Goal: Information Seeking & Learning: Learn about a topic

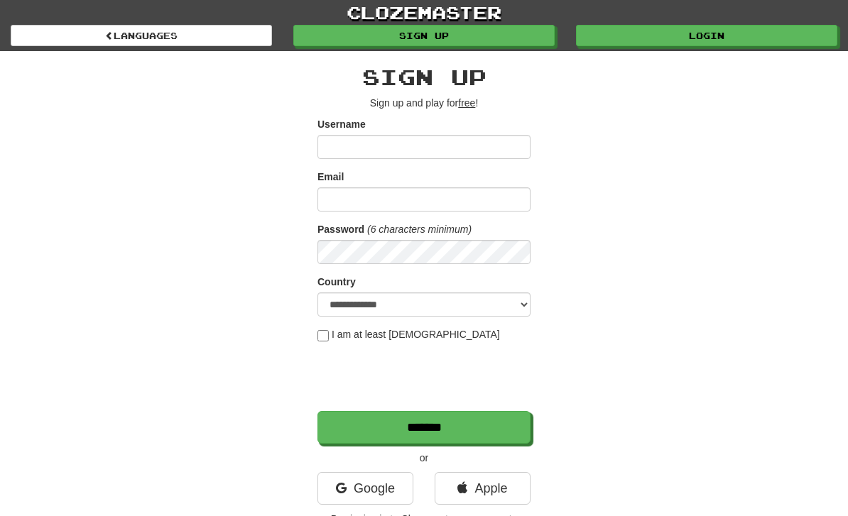
click at [396, 153] on input "Username" at bounding box center [424, 147] width 213 height 24
click at [676, 45] on link "Login" at bounding box center [706, 35] width 261 height 21
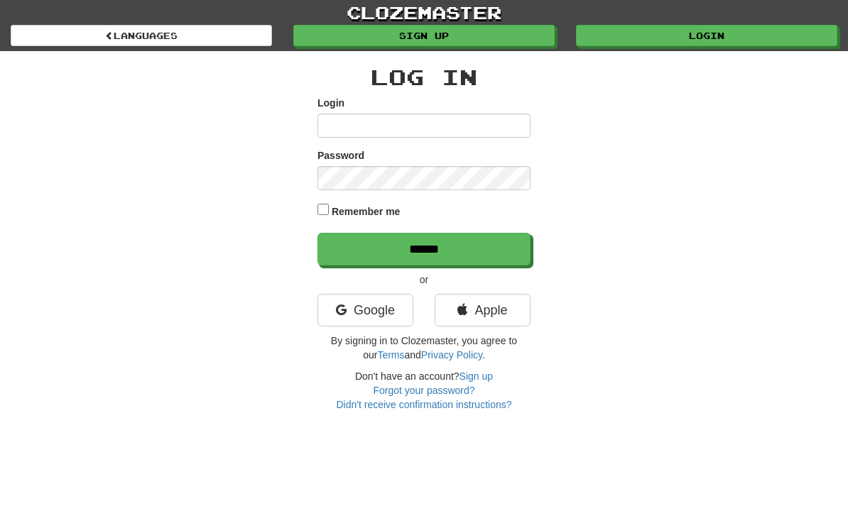
click at [482, 254] on input "******" at bounding box center [424, 249] width 213 height 33
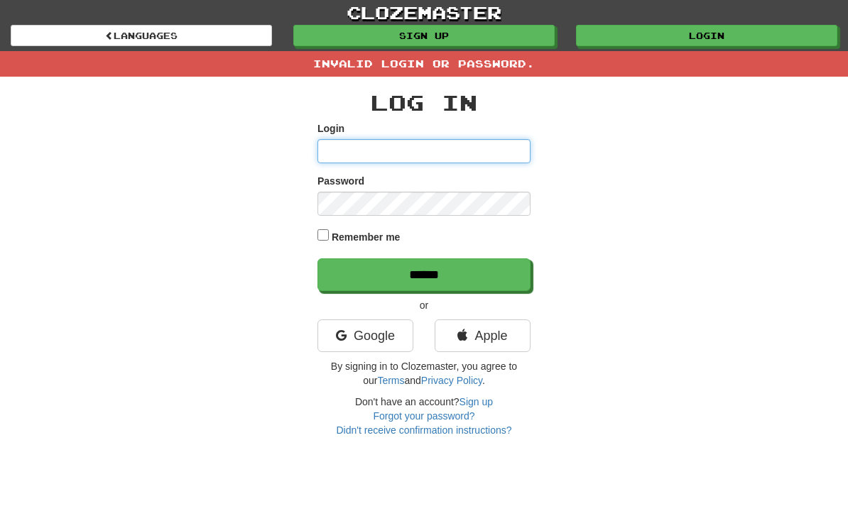
type input "**********"
click at [424, 274] on input "******" at bounding box center [424, 275] width 213 height 33
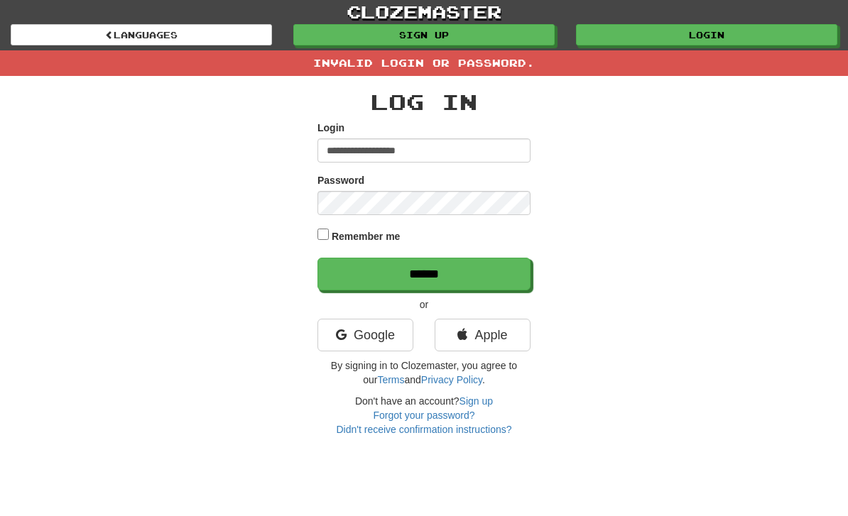
scroll to position [1, 0]
click at [332, 239] on label "Remember me" at bounding box center [366, 236] width 69 height 14
click at [494, 281] on input "******" at bounding box center [424, 274] width 213 height 33
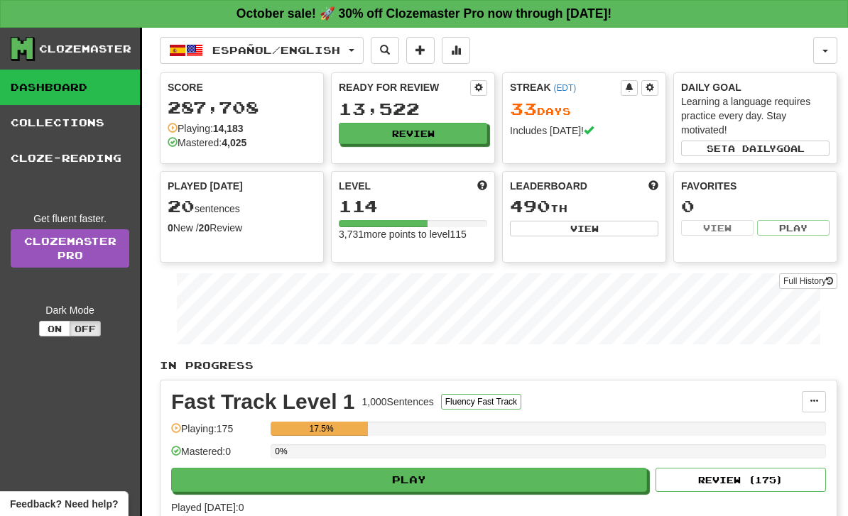
click at [364, 60] on button "Español / English" at bounding box center [262, 50] width 204 height 27
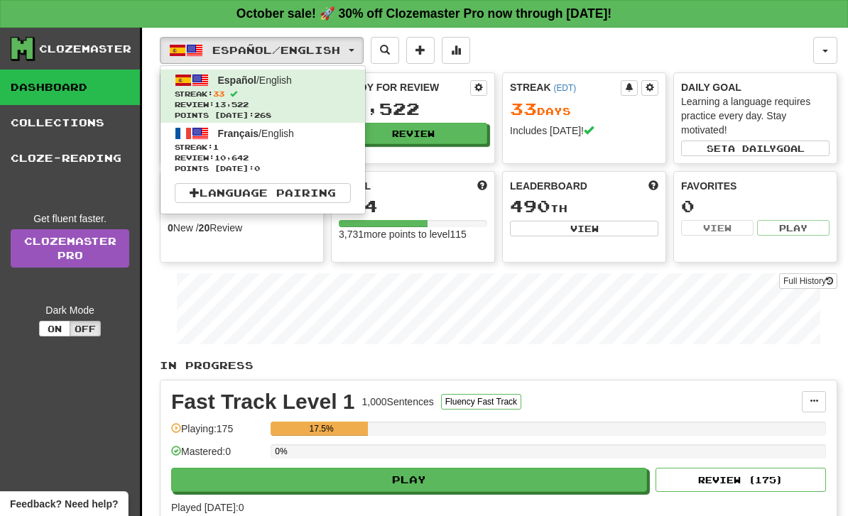
click at [329, 153] on span "Review: 10,642" at bounding box center [263, 158] width 176 height 11
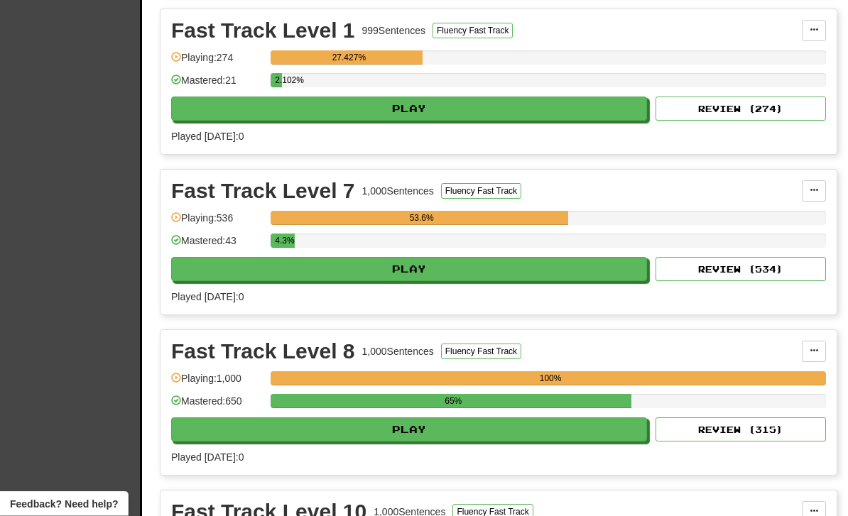
click at [513, 434] on button "Play" at bounding box center [409, 430] width 476 height 24
select select "**"
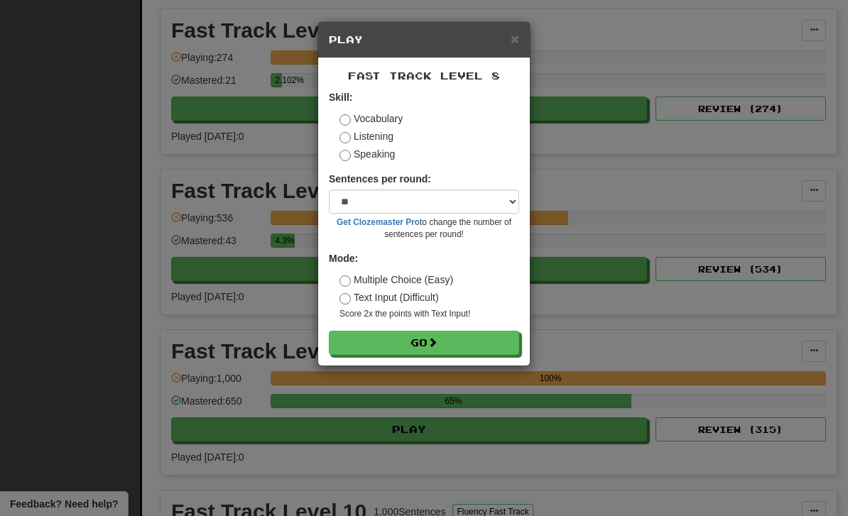
click at [496, 350] on button "Go" at bounding box center [424, 343] width 190 height 24
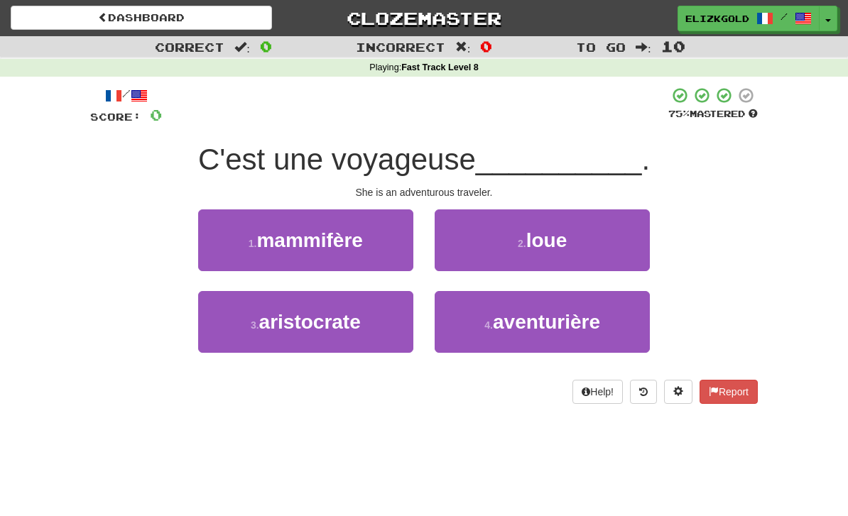
click at [591, 348] on button "4 . aventurière" at bounding box center [542, 322] width 215 height 62
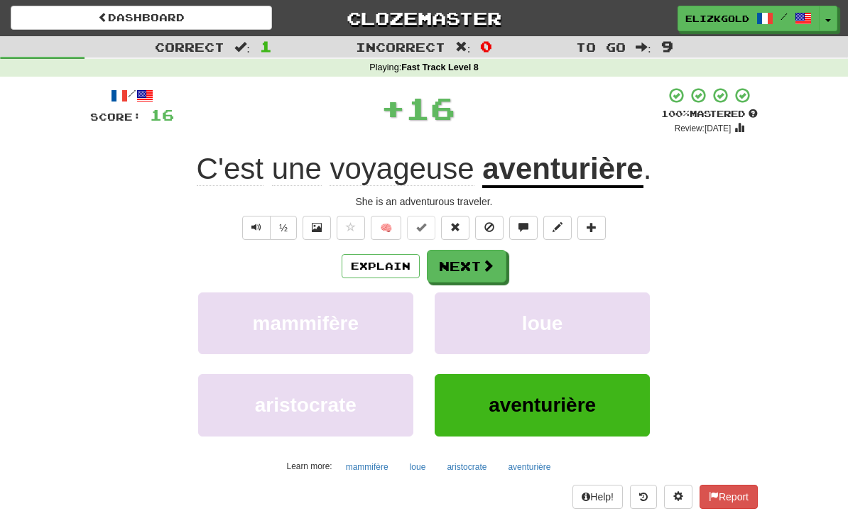
click at [477, 260] on button "Next" at bounding box center [467, 266] width 80 height 33
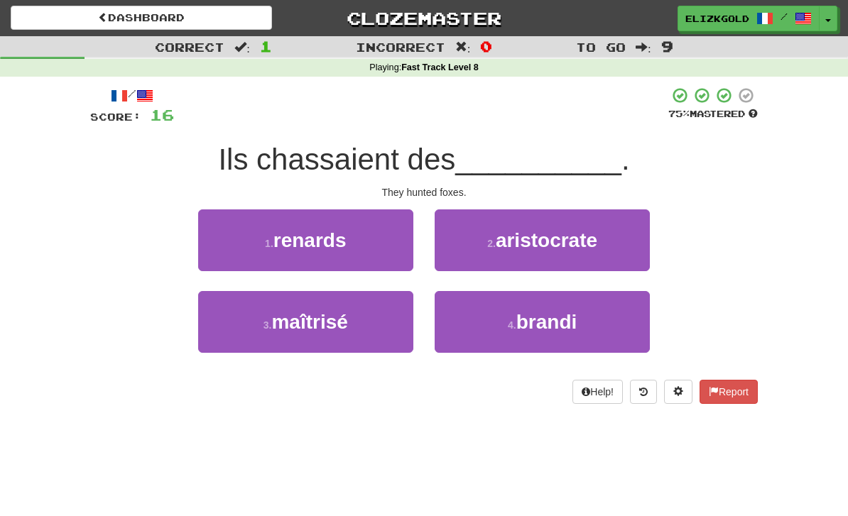
click at [235, 252] on button "1 . renards" at bounding box center [305, 241] width 215 height 62
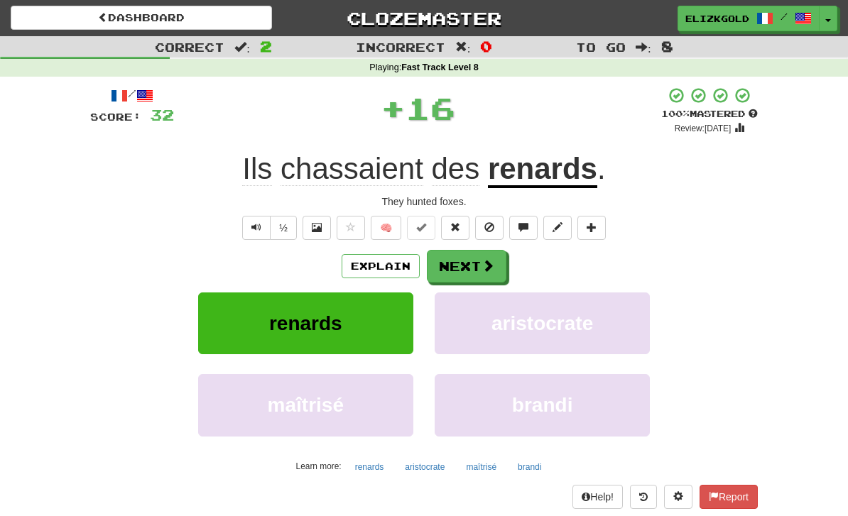
click at [486, 269] on span at bounding box center [488, 265] width 13 height 13
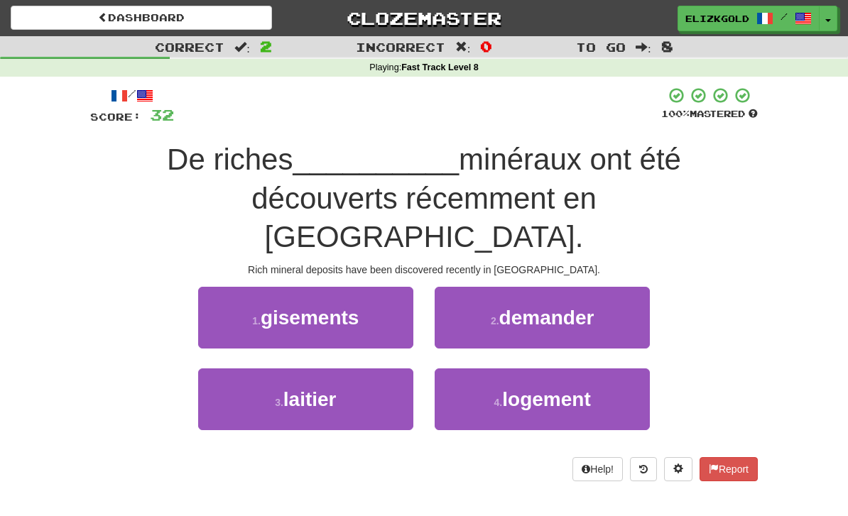
click at [244, 287] on button "1 . gisements" at bounding box center [305, 318] width 215 height 62
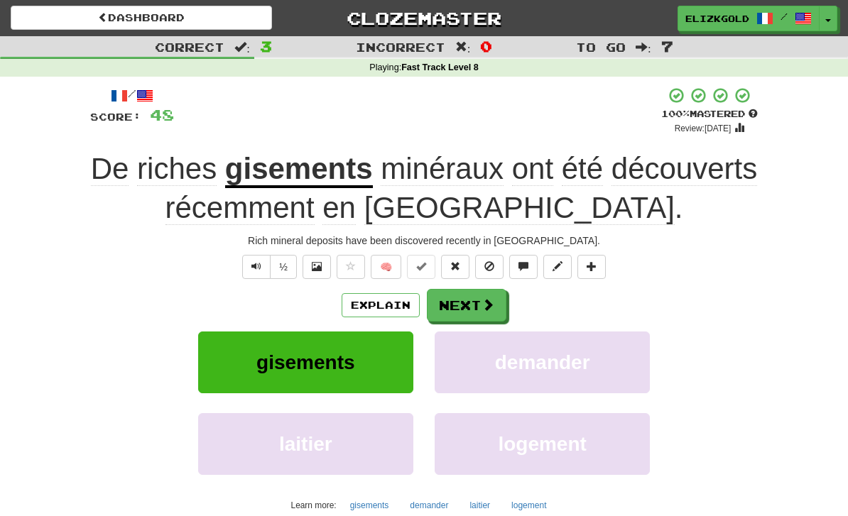
click at [490, 298] on span at bounding box center [488, 304] width 13 height 13
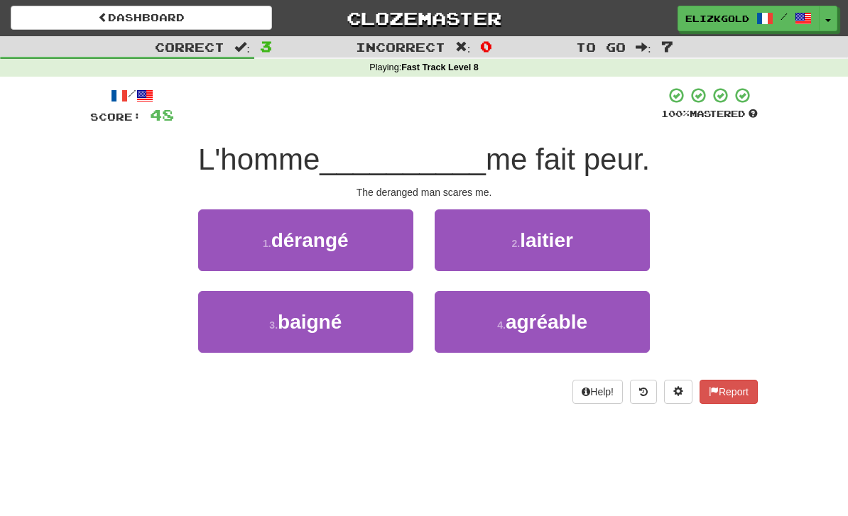
click at [229, 251] on button "1 . dérangé" at bounding box center [305, 241] width 215 height 62
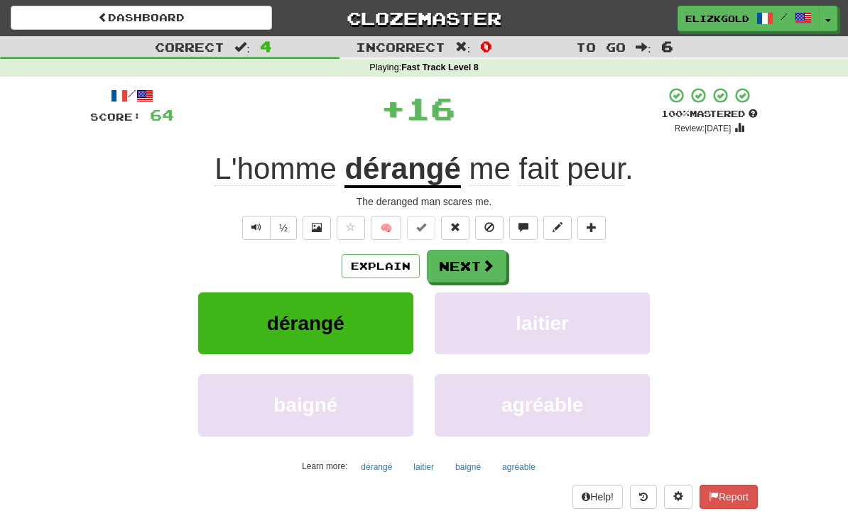
click at [467, 278] on button "Next" at bounding box center [467, 266] width 80 height 33
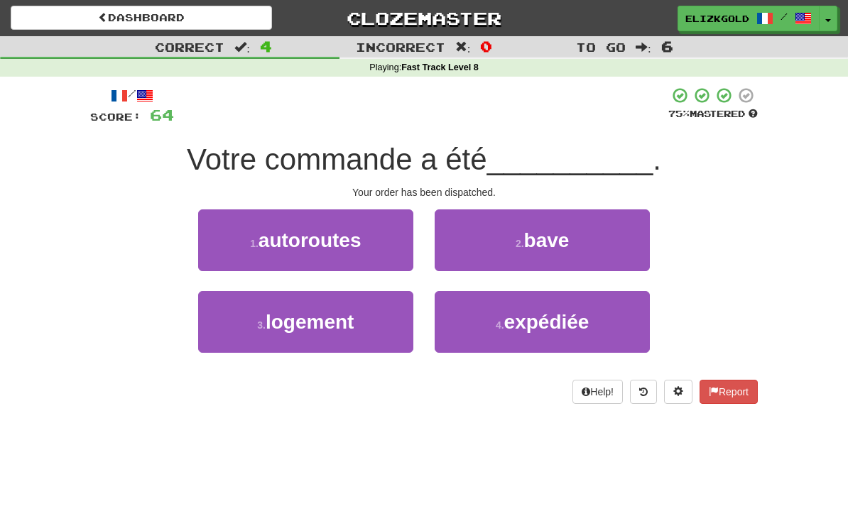
click at [610, 319] on button "4 . expédiée" at bounding box center [542, 322] width 215 height 62
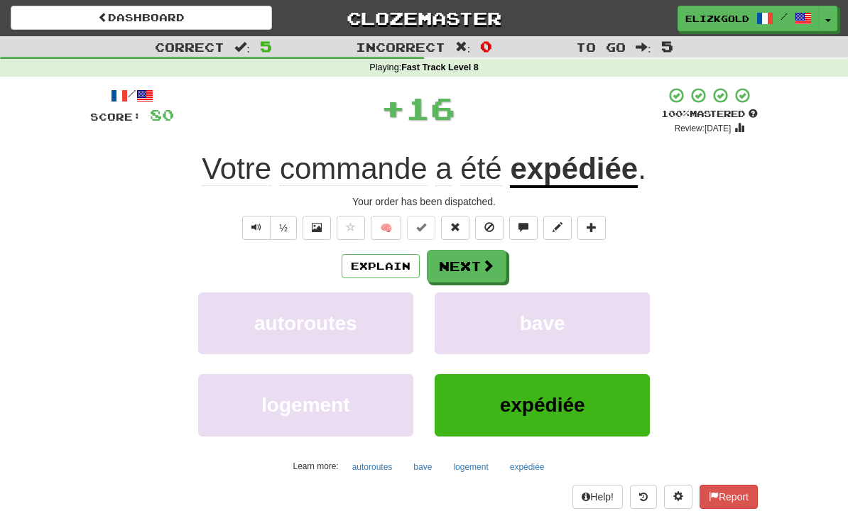
click at [486, 264] on span at bounding box center [488, 265] width 13 height 13
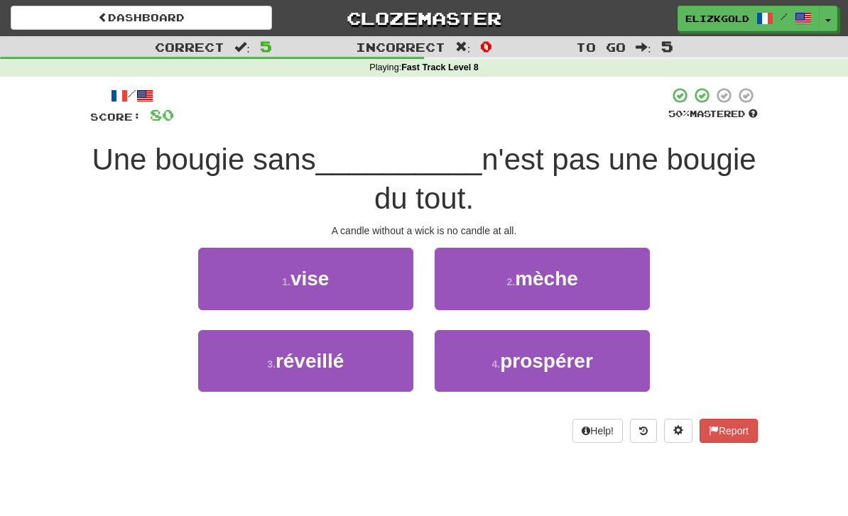
click at [227, 290] on button "1 . vise" at bounding box center [305, 279] width 215 height 62
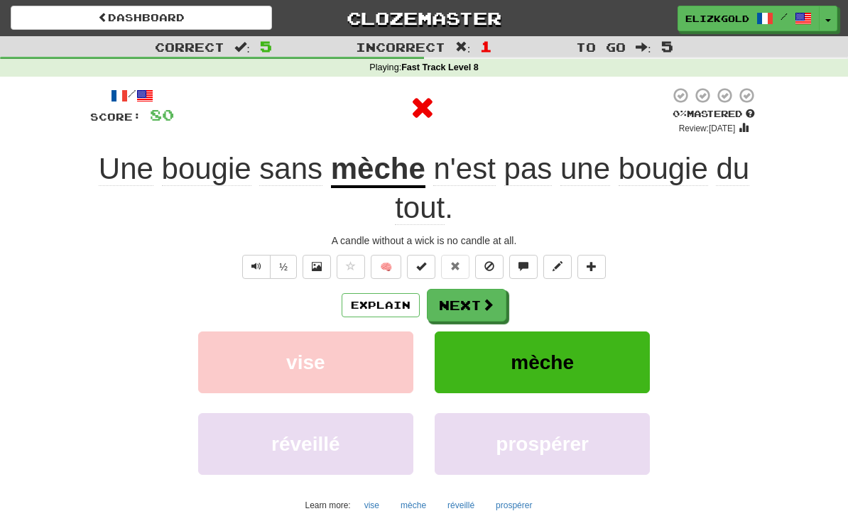
click at [499, 298] on button "Next" at bounding box center [467, 305] width 80 height 33
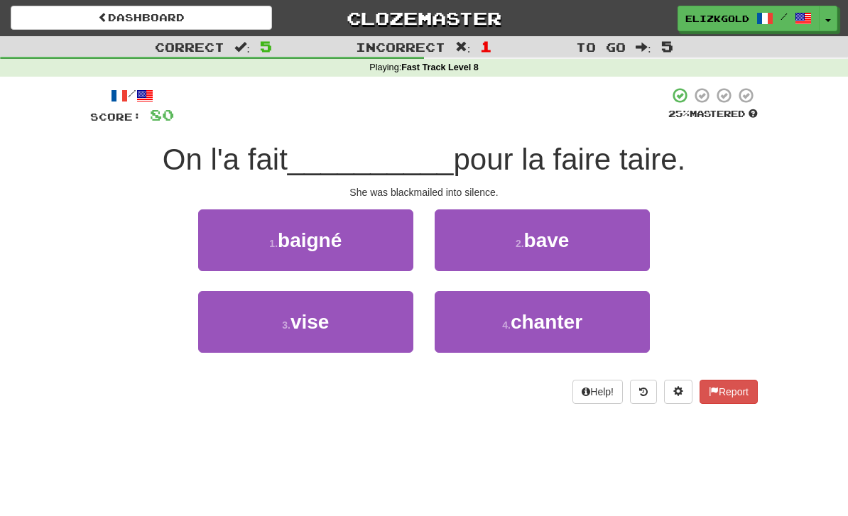
click at [386, 261] on button "1 . baigné" at bounding box center [305, 241] width 215 height 62
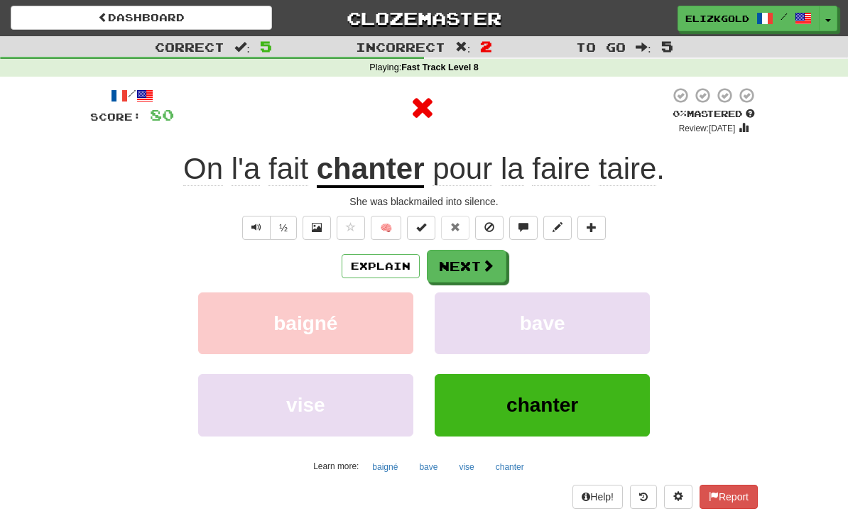
click at [482, 259] on span at bounding box center [488, 265] width 13 height 13
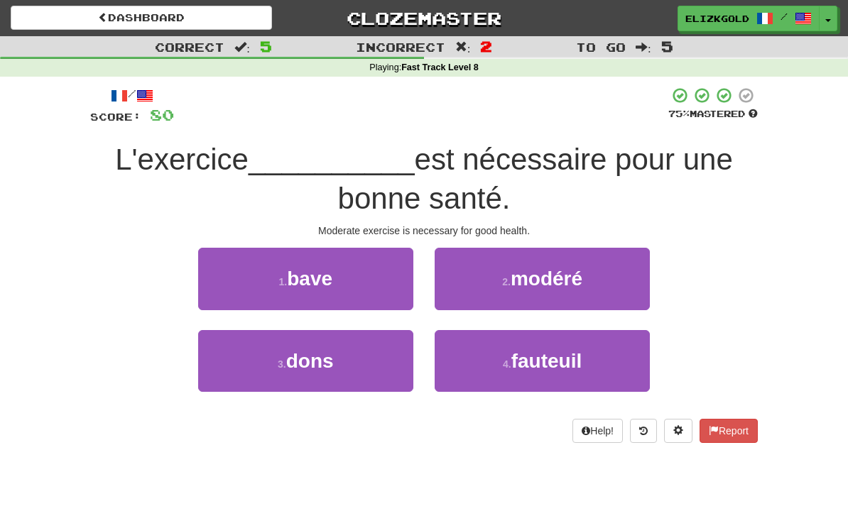
click at [620, 291] on button "2 . modéré" at bounding box center [542, 279] width 215 height 62
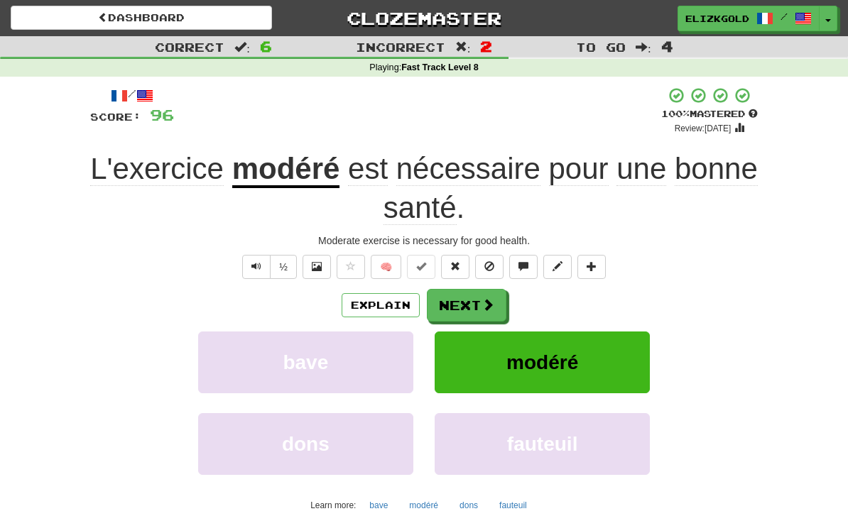
click at [492, 294] on button "Next" at bounding box center [467, 305] width 80 height 33
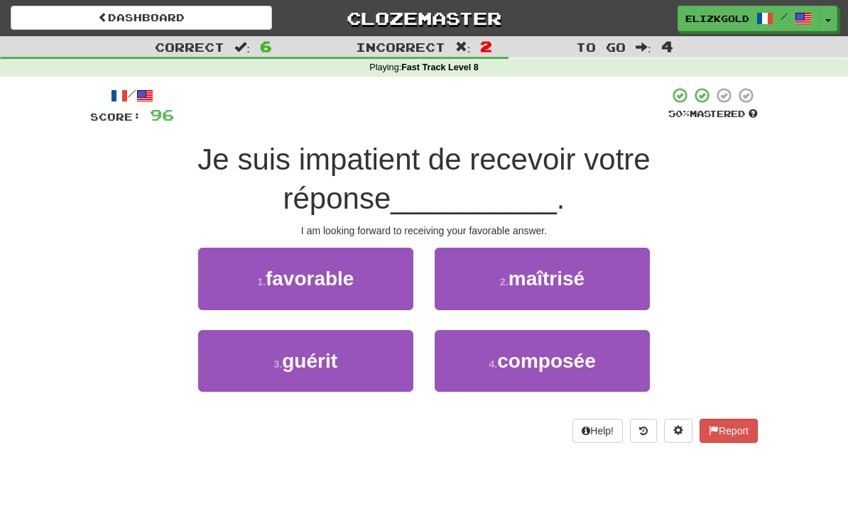
click at [228, 283] on button "1 . favorable" at bounding box center [305, 279] width 215 height 62
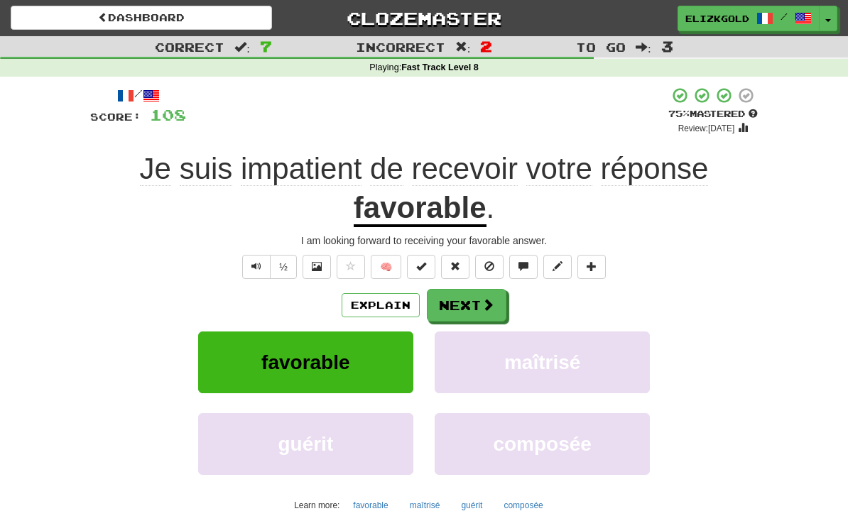
click at [480, 308] on button "Next" at bounding box center [467, 305] width 80 height 33
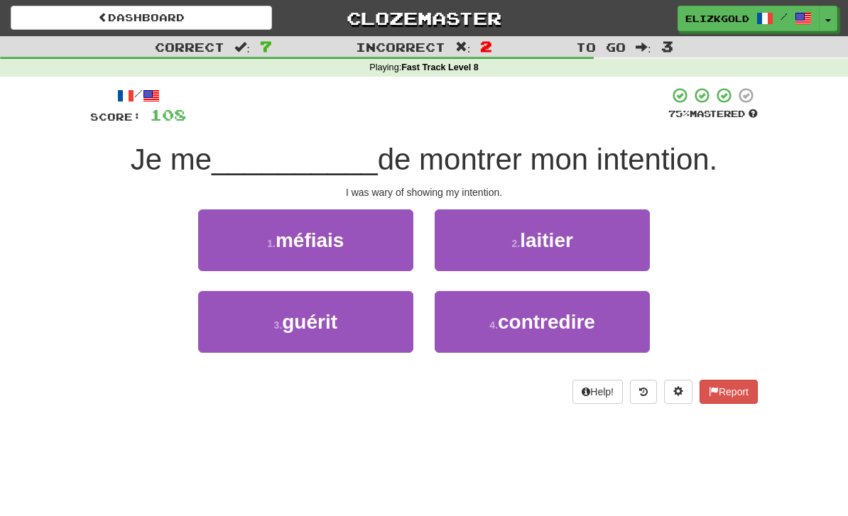
click at [234, 258] on button "1 . méfiais" at bounding box center [305, 241] width 215 height 62
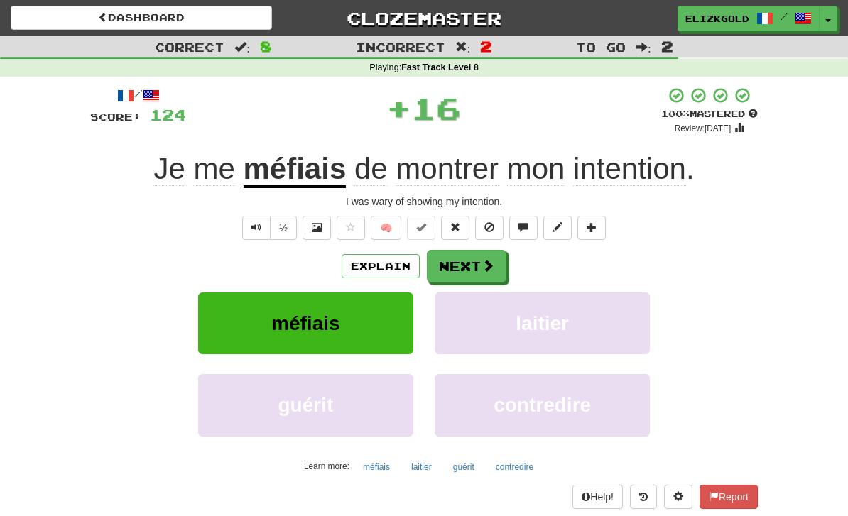
click at [482, 261] on span at bounding box center [488, 265] width 13 height 13
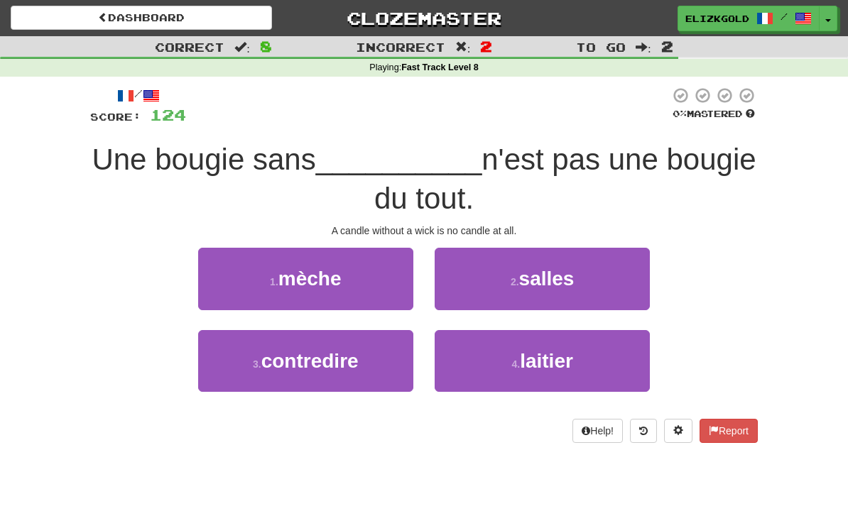
click at [227, 284] on button "1 . mèche" at bounding box center [305, 279] width 215 height 62
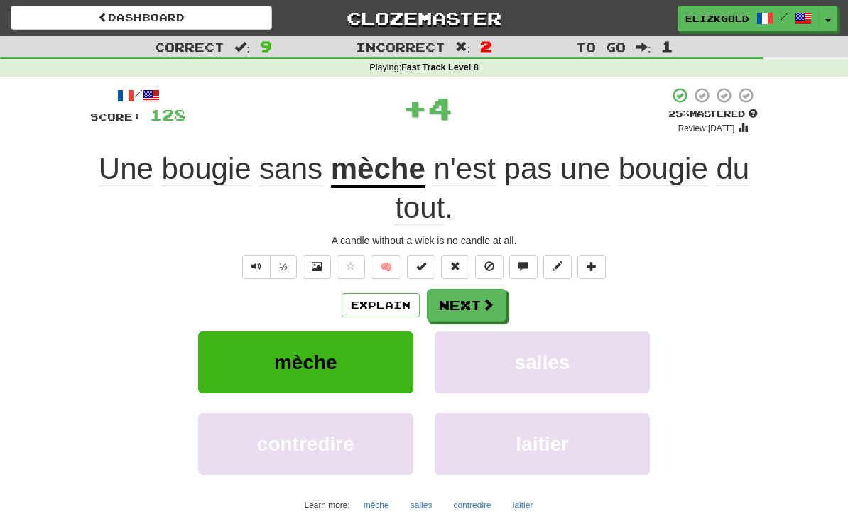
click at [489, 305] on span at bounding box center [488, 304] width 13 height 13
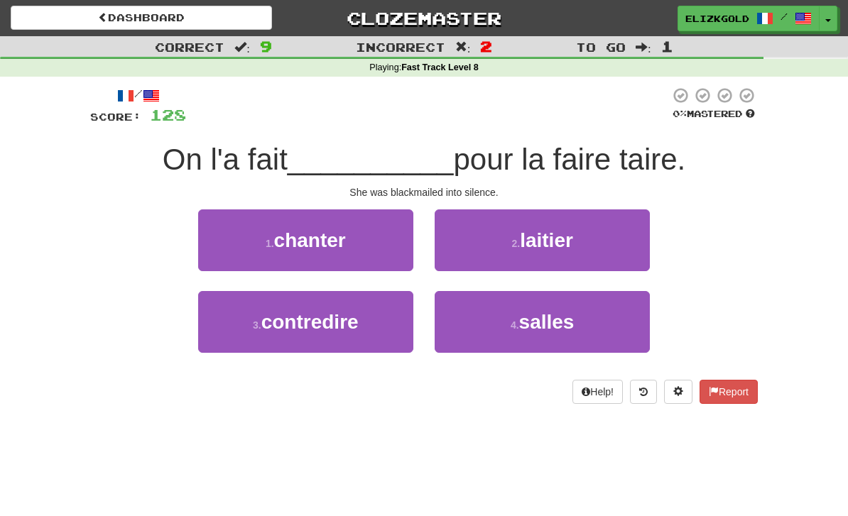
click at [224, 259] on button "1 . chanter" at bounding box center [305, 241] width 215 height 62
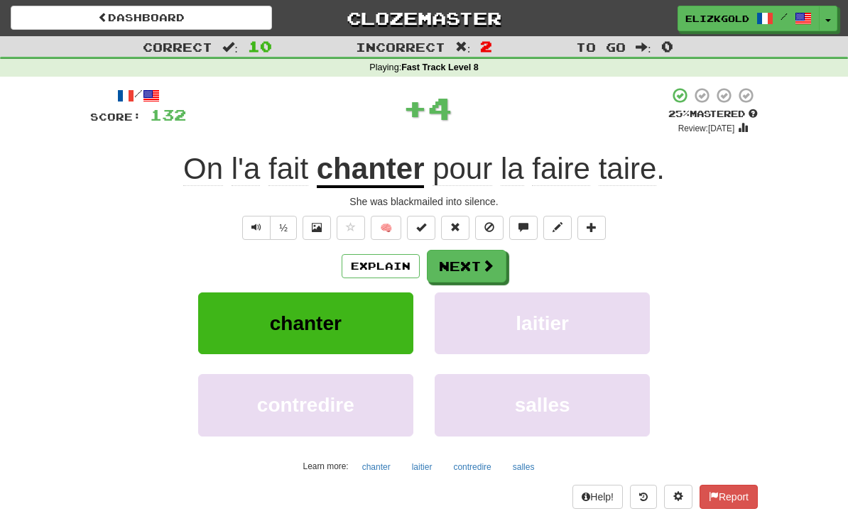
click at [489, 266] on span at bounding box center [488, 265] width 13 height 13
